Goal: Task Accomplishment & Management: Use online tool/utility

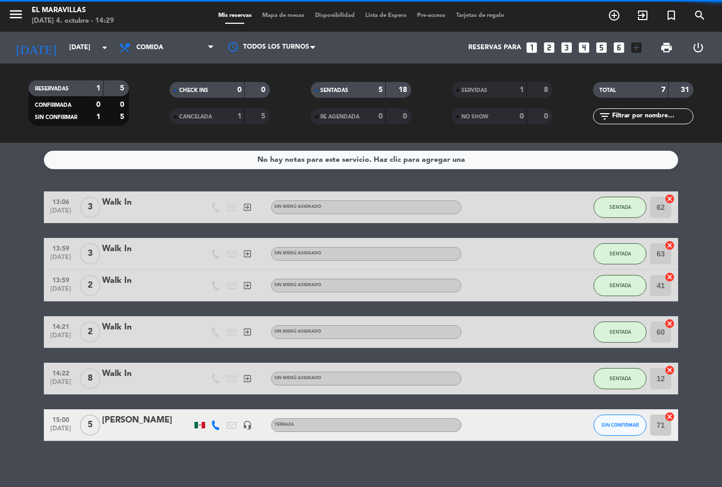
click at [274, 13] on span "Mapa de mesas" at bounding box center [283, 16] width 53 height 6
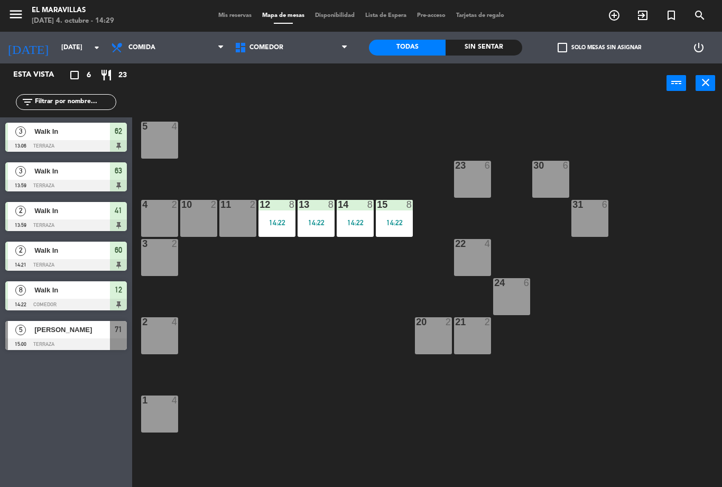
click at [322, 51] on span "Comedor" at bounding box center [291, 47] width 124 height 23
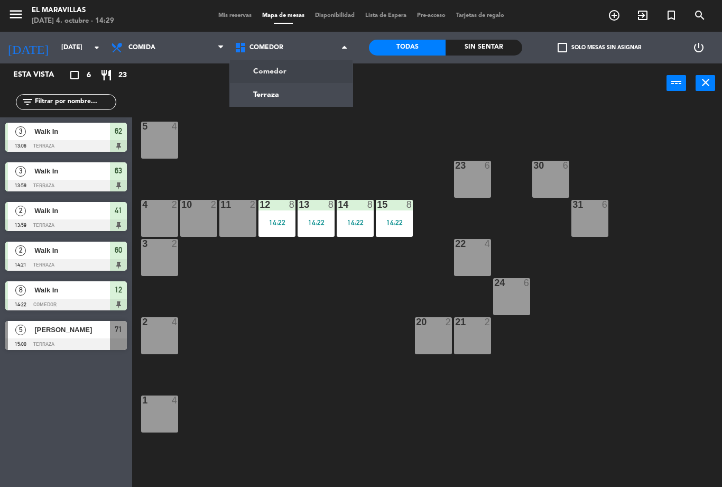
click at [303, 96] on ng-component "menu El Maravillas [DATE] 4. octubre - 14:29 Mis reservas Mapa de mesas Disponi…" at bounding box center [361, 243] width 722 height 487
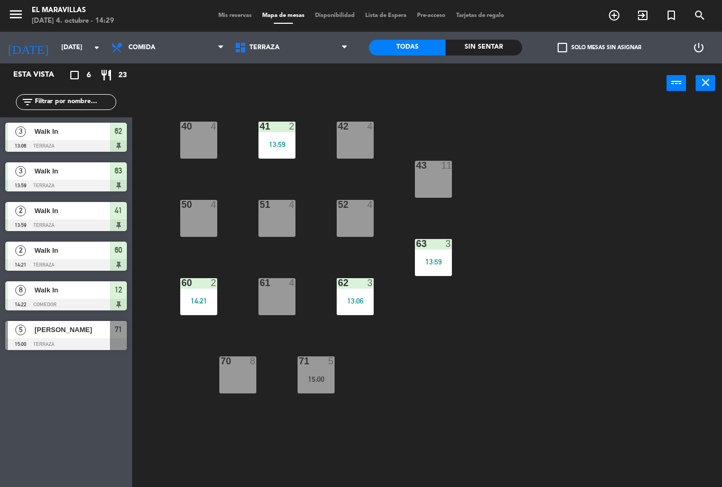
click at [276, 304] on div "61 4" at bounding box center [276, 296] width 37 height 37
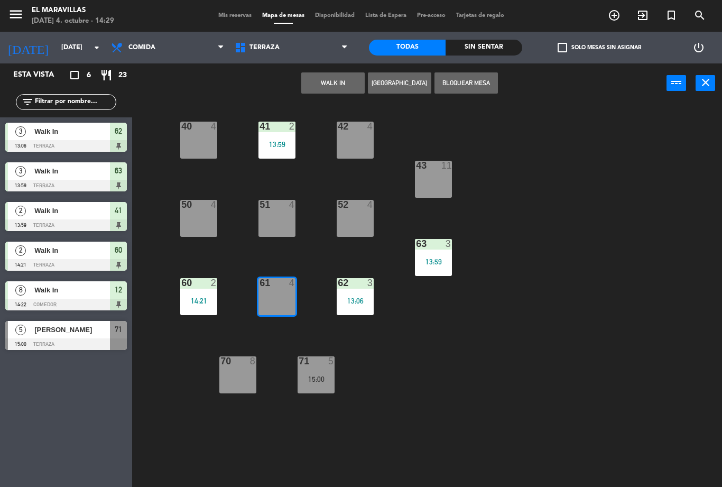
click at [327, 84] on button "WALK IN" at bounding box center [332, 82] width 63 height 21
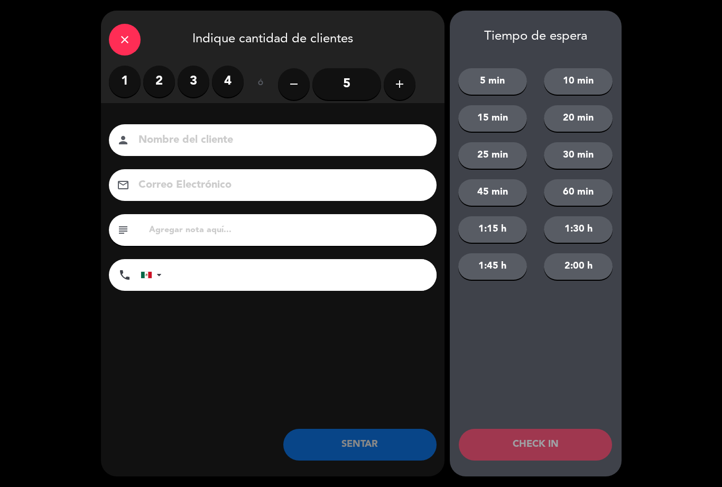
click at [194, 77] on label "3" at bounding box center [194, 82] width 32 height 32
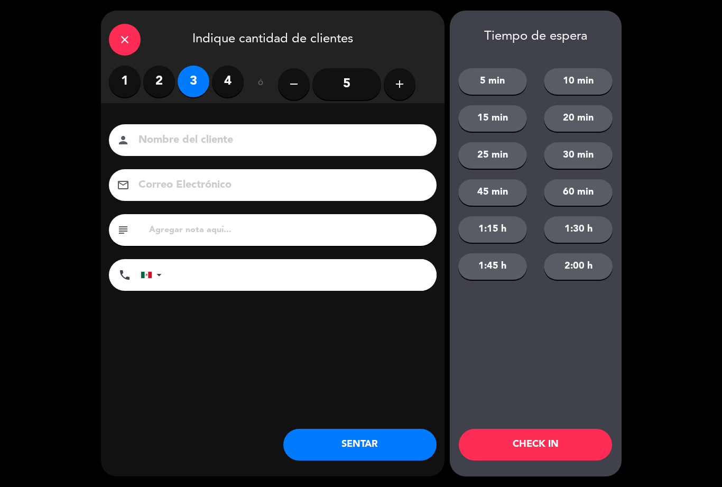
click at [341, 430] on button "SENTAR" at bounding box center [359, 445] width 153 height 32
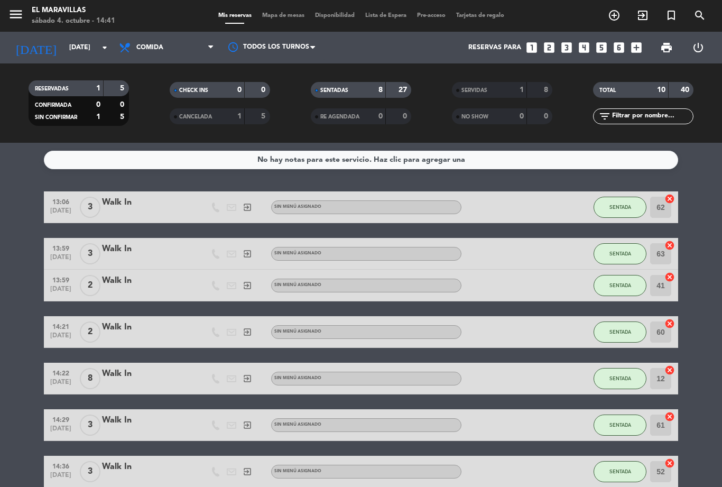
click at [286, 17] on span "Mapa de mesas" at bounding box center [283, 16] width 53 height 6
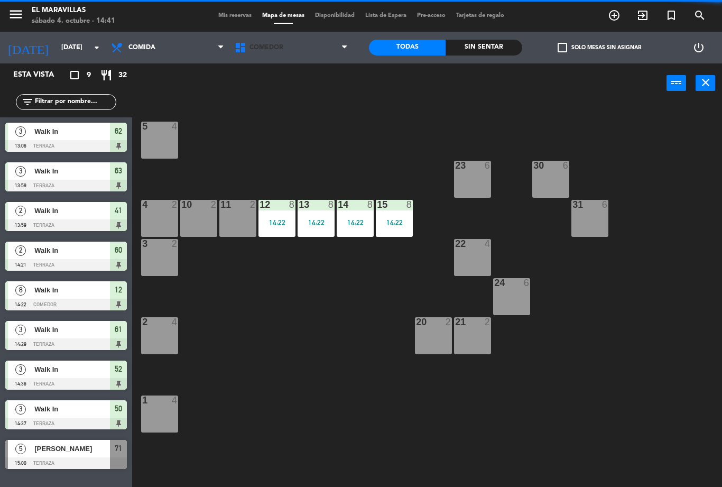
click at [296, 41] on span "Comedor" at bounding box center [291, 47] width 124 height 23
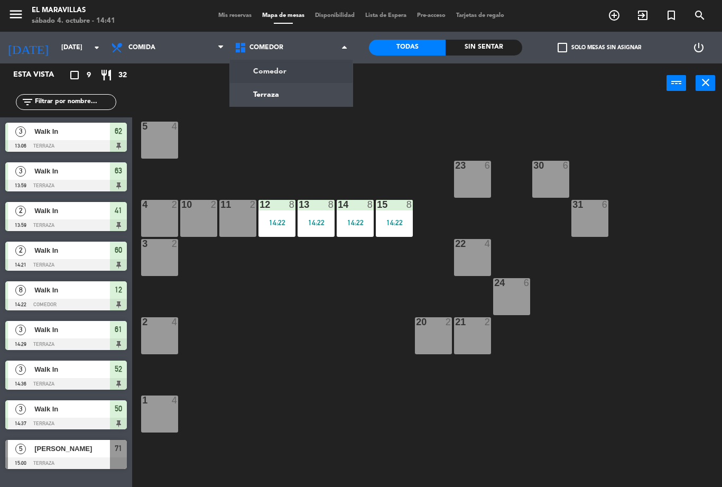
click at [298, 92] on ng-component "menu El Maravillas sábado 4. octubre - 14:41 Mis reservas Mapa de mesas Disponi…" at bounding box center [361, 243] width 722 height 487
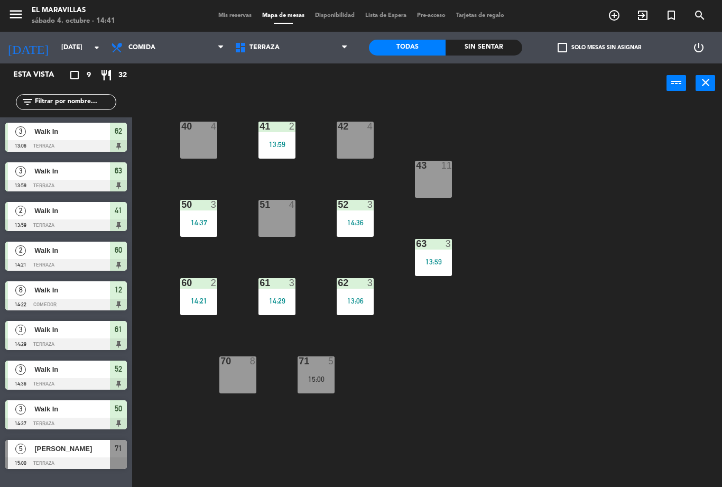
click at [280, 154] on div "41 2 13:59" at bounding box center [276, 140] width 37 height 37
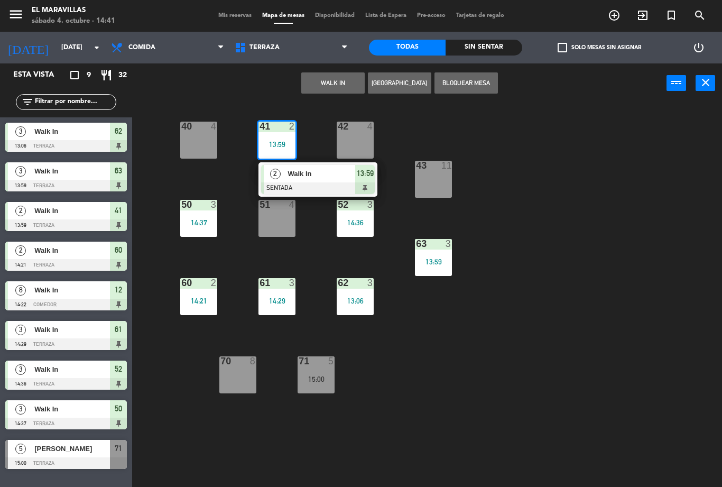
click at [320, 177] on span "Walk In" at bounding box center [322, 173] width 68 height 11
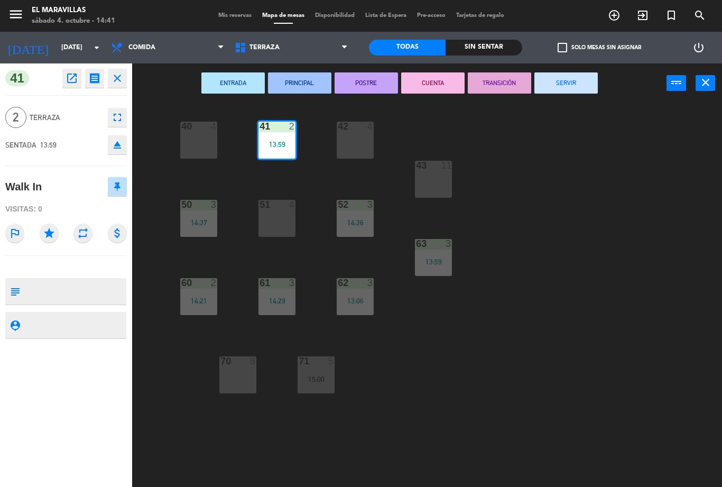
click at [567, 79] on button "SERVIR" at bounding box center [565, 82] width 63 height 21
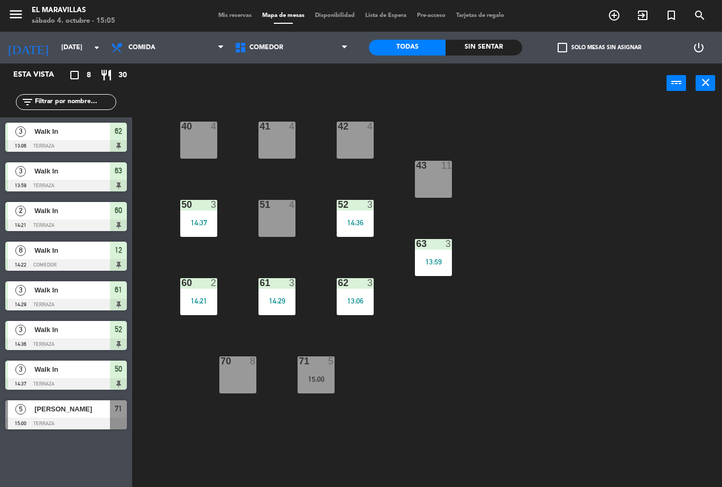
click at [142, 461] on div "40 4 41 4 42 4 43 11 50 3 14:37 51 4 52 3 14:36 63 3 13:59 60 2 14:21 61 3 14:2…" at bounding box center [431, 295] width 583 height 384
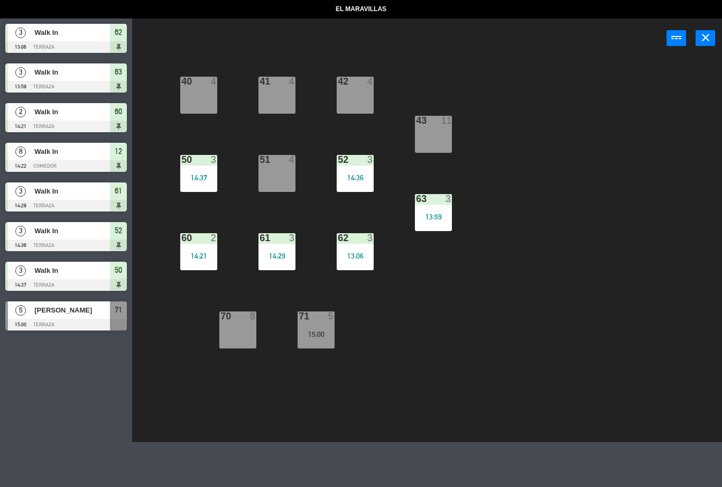
select select "lunch"
select select
